Goal: Task Accomplishment & Management: Use online tool/utility

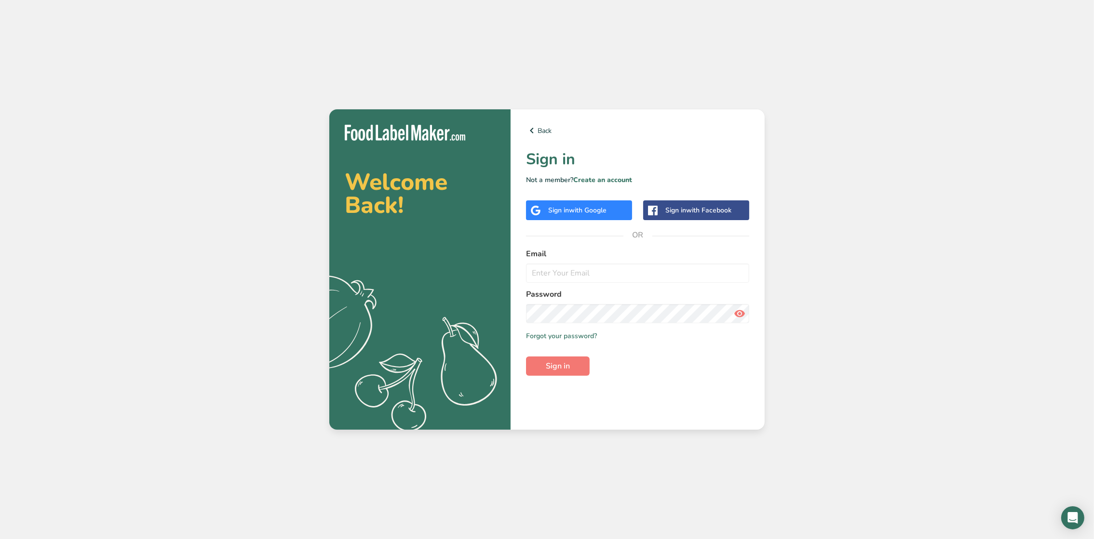
click at [600, 207] on span "with Google" at bounding box center [588, 210] width 38 height 9
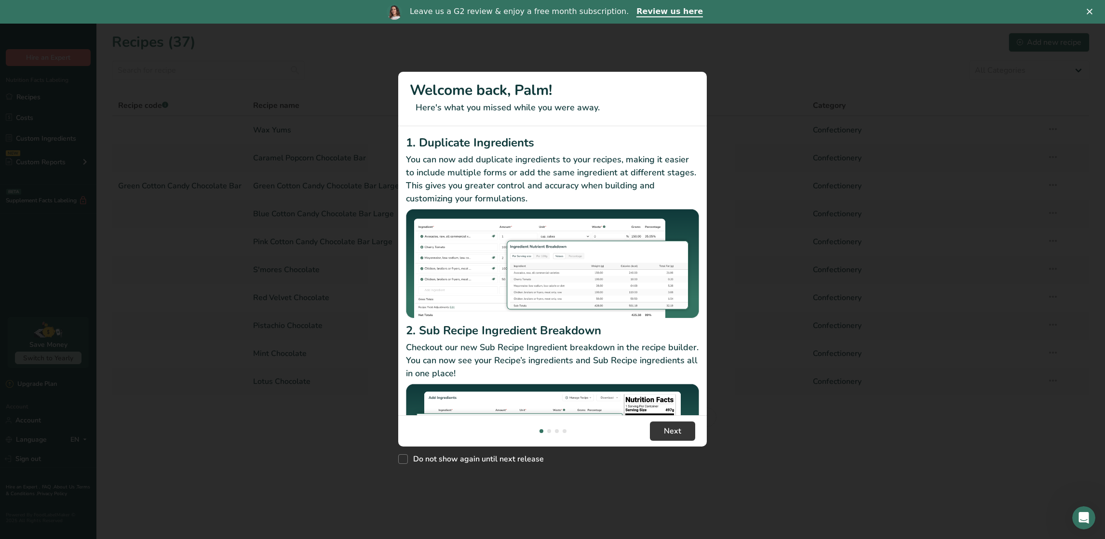
click at [492, 399] on img "New Features" at bounding box center [552, 438] width 293 height 109
click at [437, 460] on span "Do not show again until next release" at bounding box center [476, 459] width 136 height 10
click at [404, 460] on input "Do not show again until next release" at bounding box center [401, 459] width 6 height 6
click at [404, 460] on span "New Features" at bounding box center [403, 459] width 10 height 10
click at [404, 460] on input "Do not show again until next release" at bounding box center [401, 459] width 6 height 6
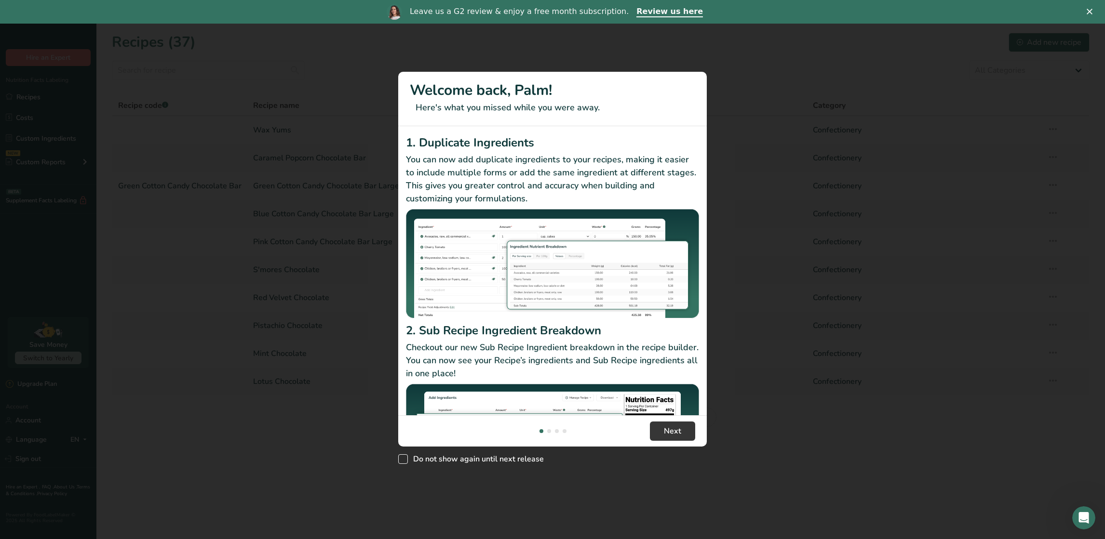
click at [404, 456] on span "New Features" at bounding box center [403, 459] width 10 height 10
click at [404, 456] on input "Do not show again until next release" at bounding box center [401, 459] width 6 height 6
checkbox input "true"
click at [414, 477] on div "New Features" at bounding box center [552, 269] width 1105 height 539
